Goal: Information Seeking & Learning: Learn about a topic

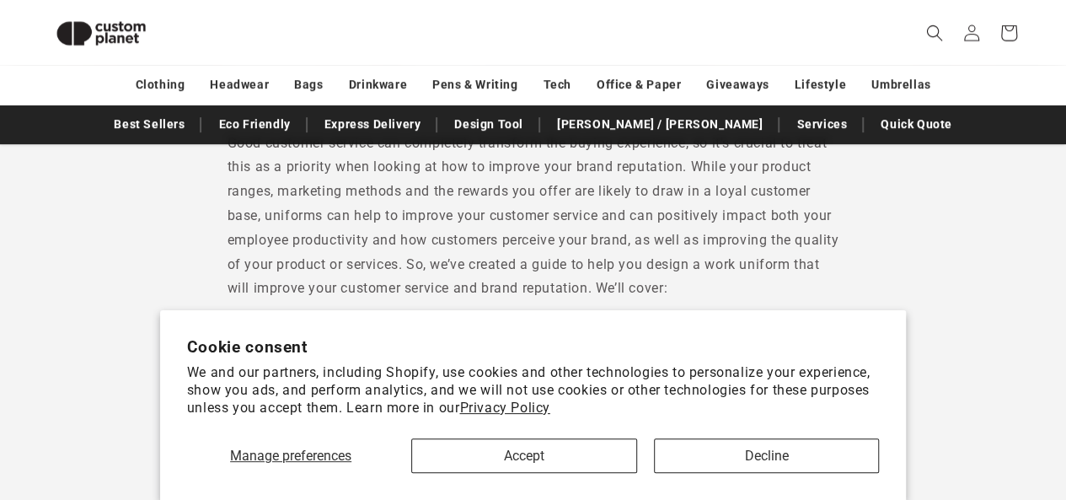
scroll to position [483, 0]
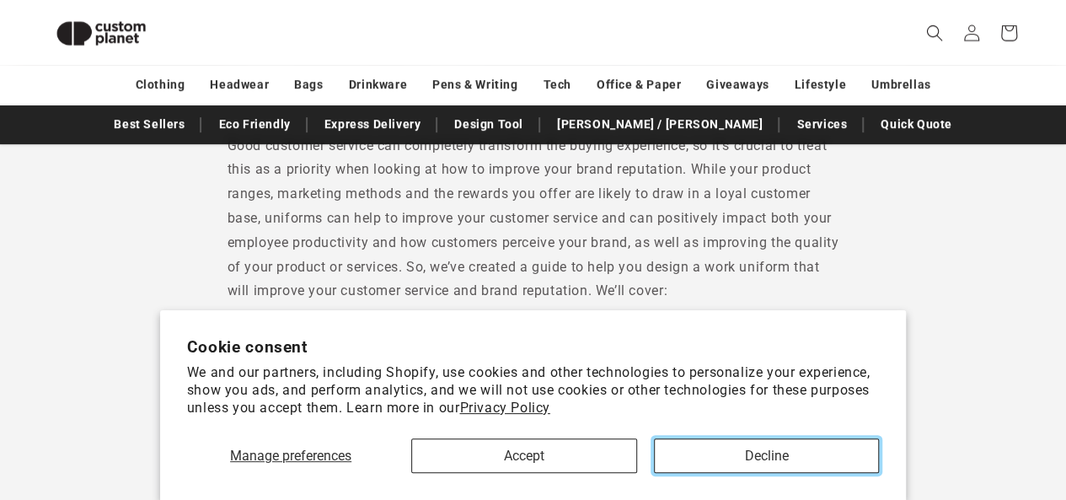
click at [666, 441] on button "Decline" at bounding box center [766, 455] width 225 height 35
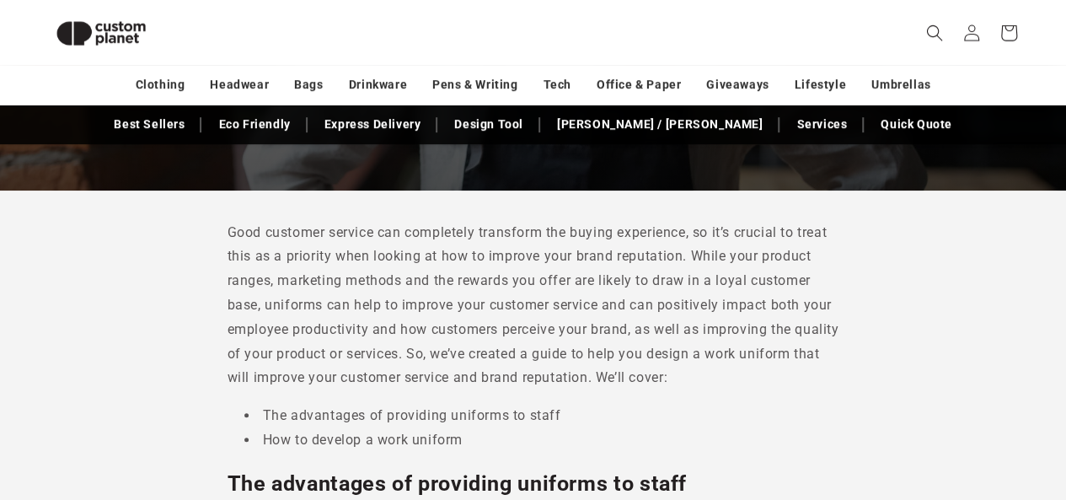
scroll to position [314, 0]
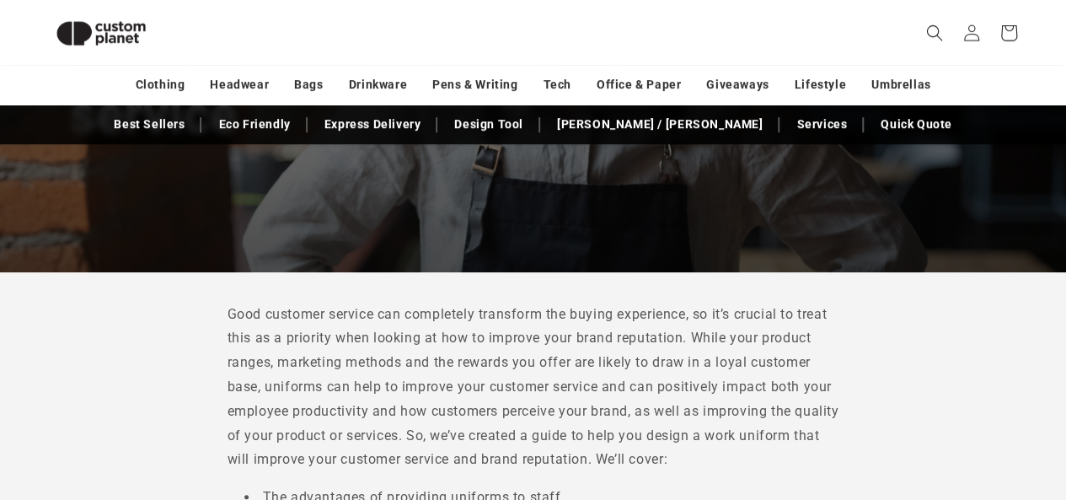
click at [634, 370] on p "Good customer service can completely transform the buying experience, so it’s c…" at bounding box center [533, 387] width 612 height 170
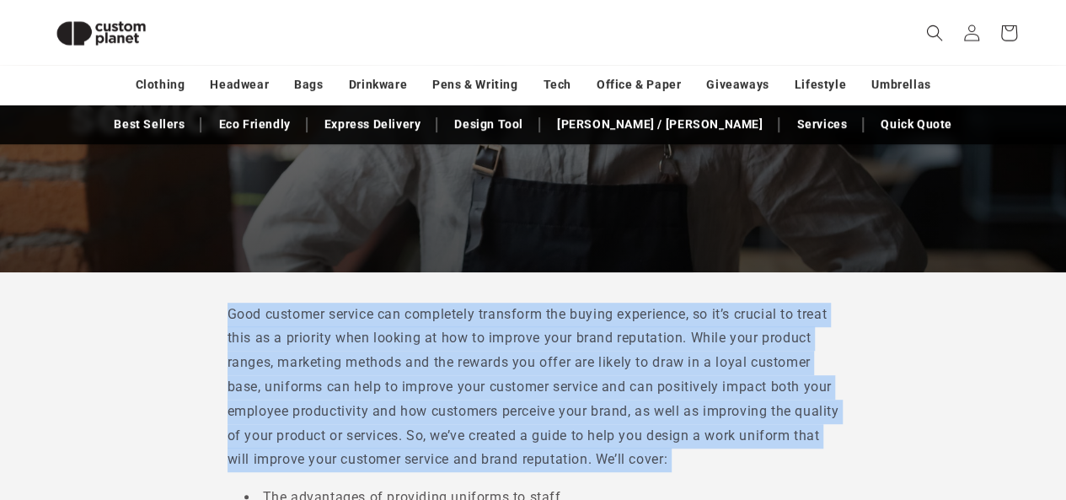
click at [634, 370] on p "Good customer service can completely transform the buying experience, so it’s c…" at bounding box center [533, 387] width 612 height 170
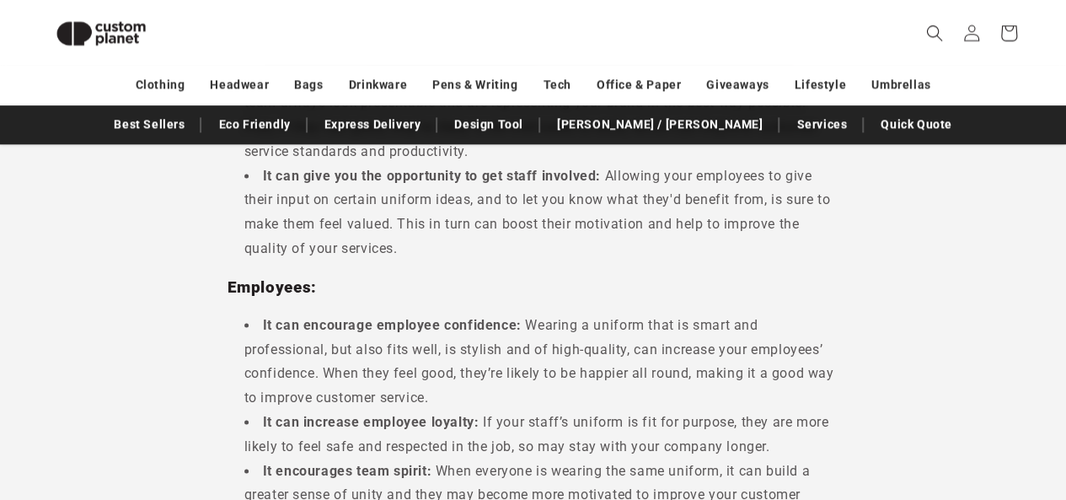
scroll to position [1241, 0]
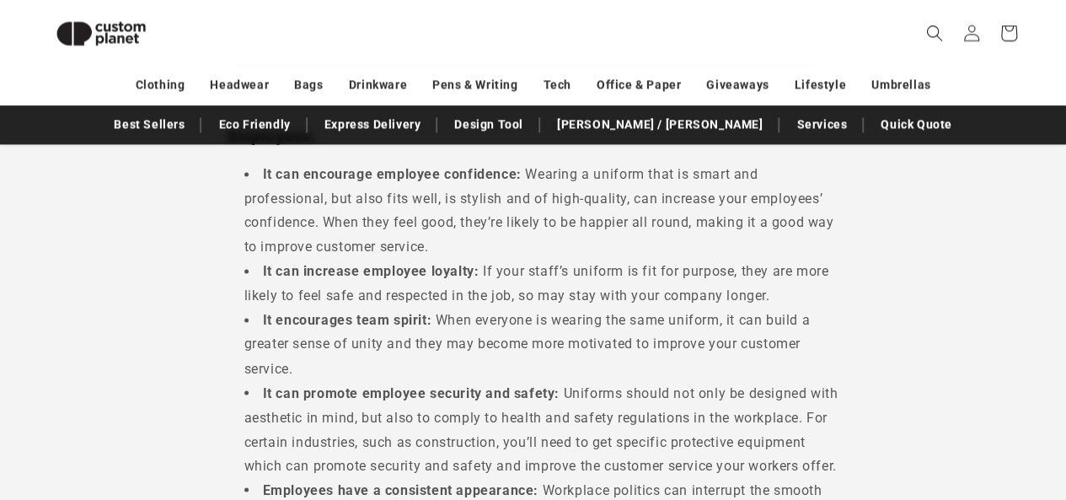
click at [475, 298] on li "It can increase employee loyalty: If your staff’s uniform is fit for purpose, t…" at bounding box center [541, 283] width 595 height 49
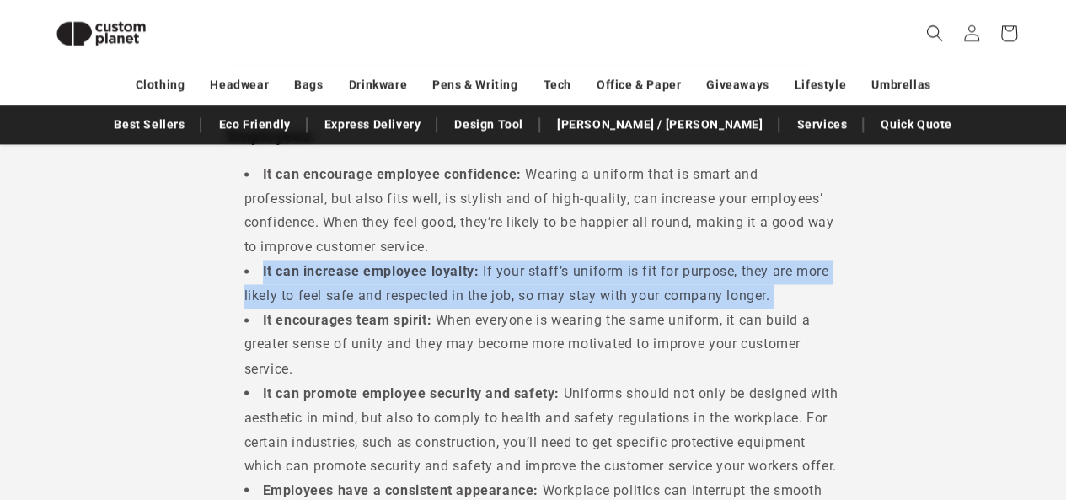
click at [475, 297] on li "It can increase employee loyalty: If your staff’s uniform is fit for purpose, t…" at bounding box center [541, 283] width 595 height 49
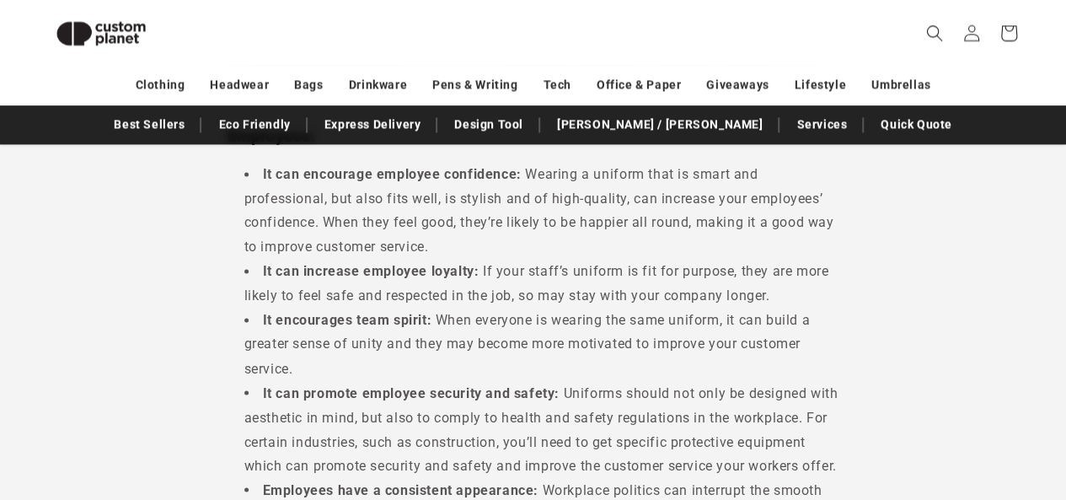
click at [479, 223] on li "It can encourage employee confidence: Wearing a uniform that is smart and profe…" at bounding box center [541, 211] width 595 height 97
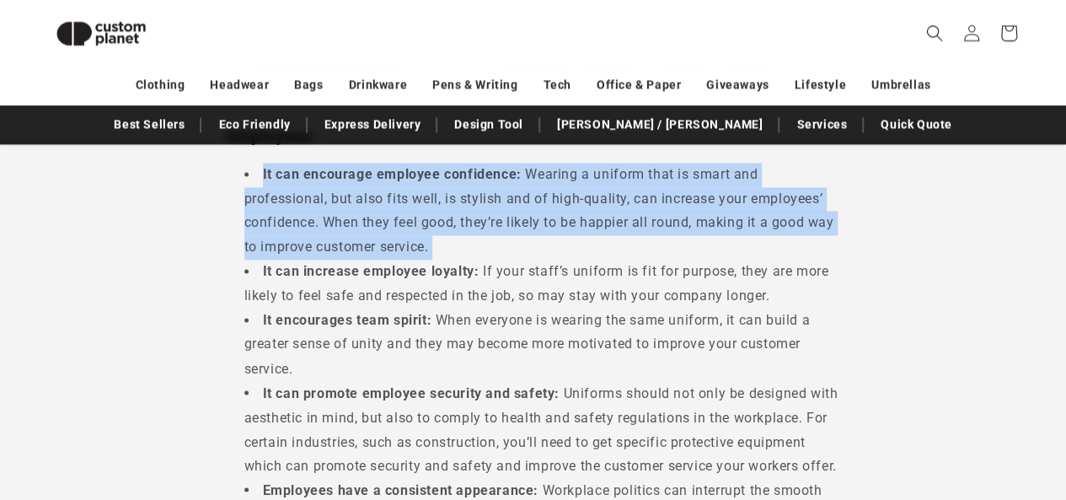
click at [479, 223] on li "It can encourage employee confidence: Wearing a uniform that is smart and profe…" at bounding box center [541, 211] width 595 height 97
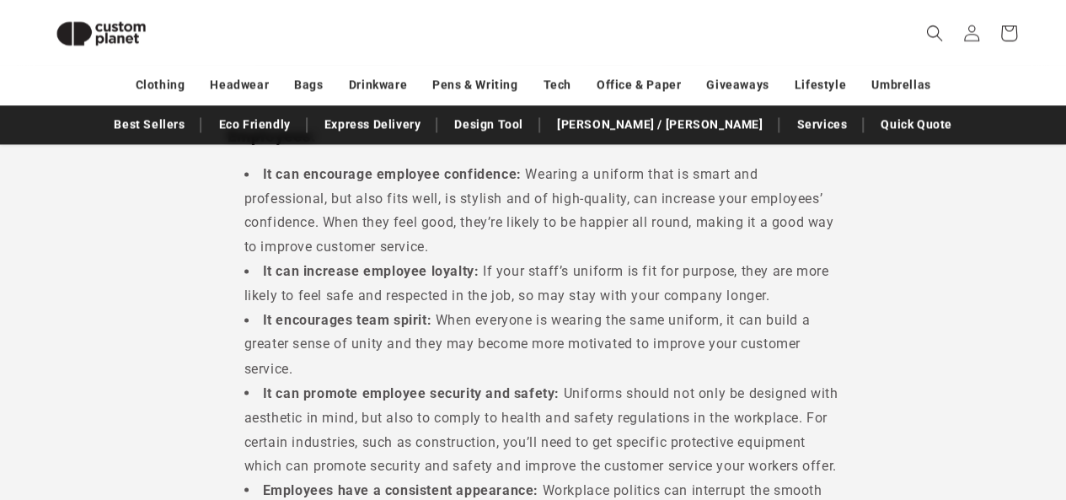
click at [435, 449] on li "It can promote employee security and safety: Uniforms should not only be design…" at bounding box center [541, 429] width 595 height 97
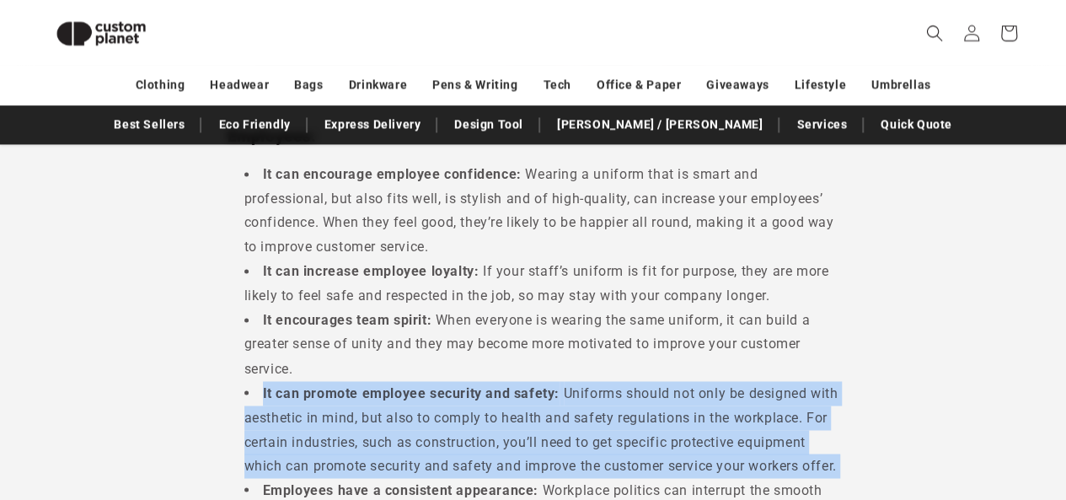
click at [435, 449] on li "It can promote employee security and safety: Uniforms should not only be design…" at bounding box center [541, 429] width 595 height 97
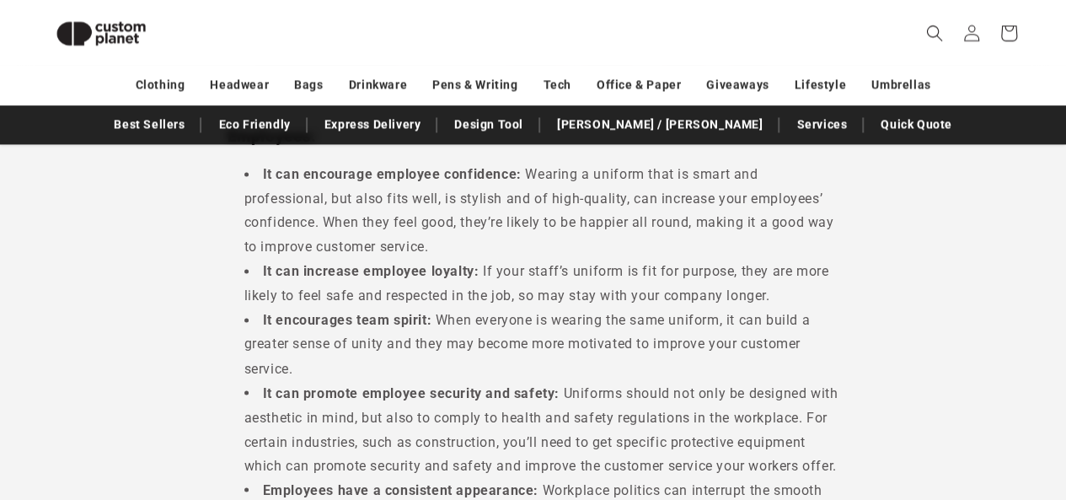
click at [416, 325] on strong "It encourages team spirit:" at bounding box center [347, 320] width 169 height 16
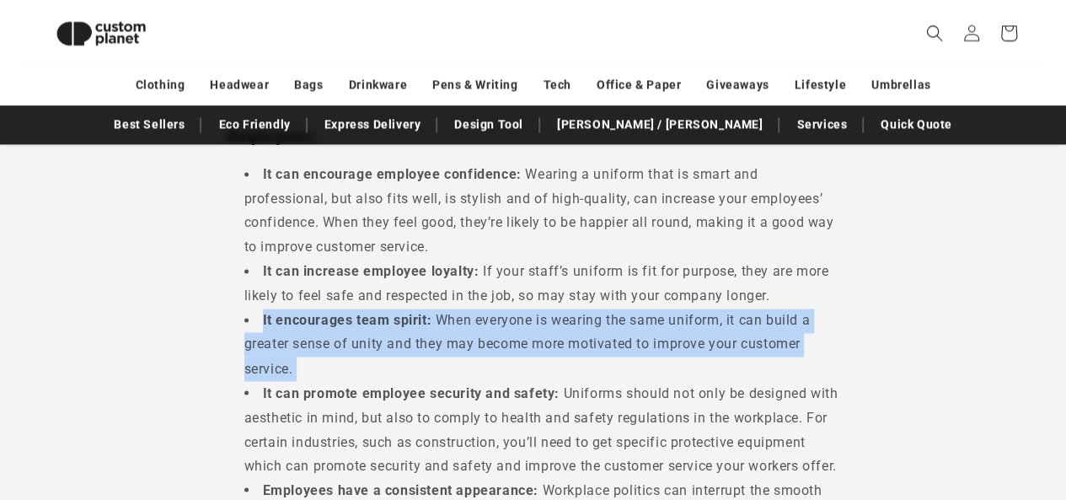
click at [416, 325] on strong "It encourages team spirit:" at bounding box center [347, 320] width 169 height 16
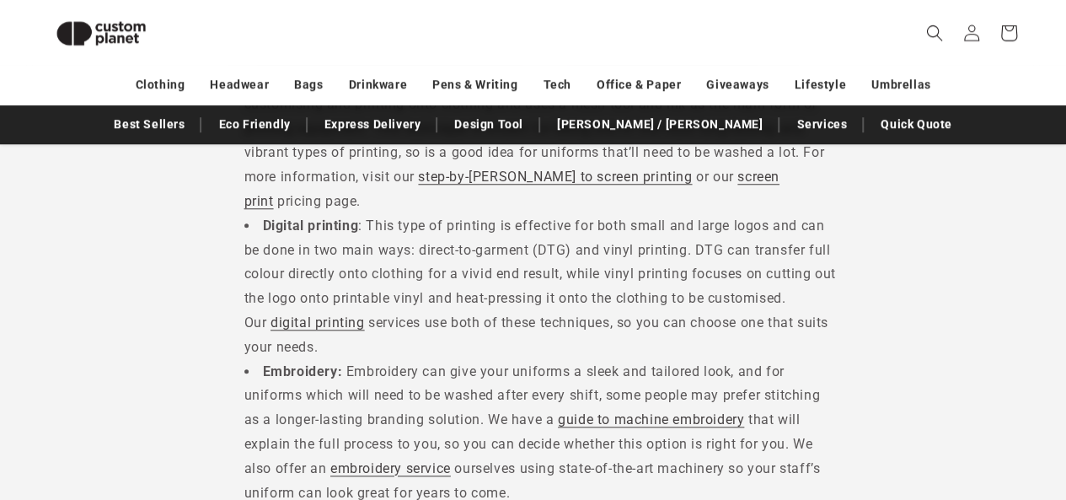
scroll to position [3731, 0]
